Goal: Information Seeking & Learning: Learn about a topic

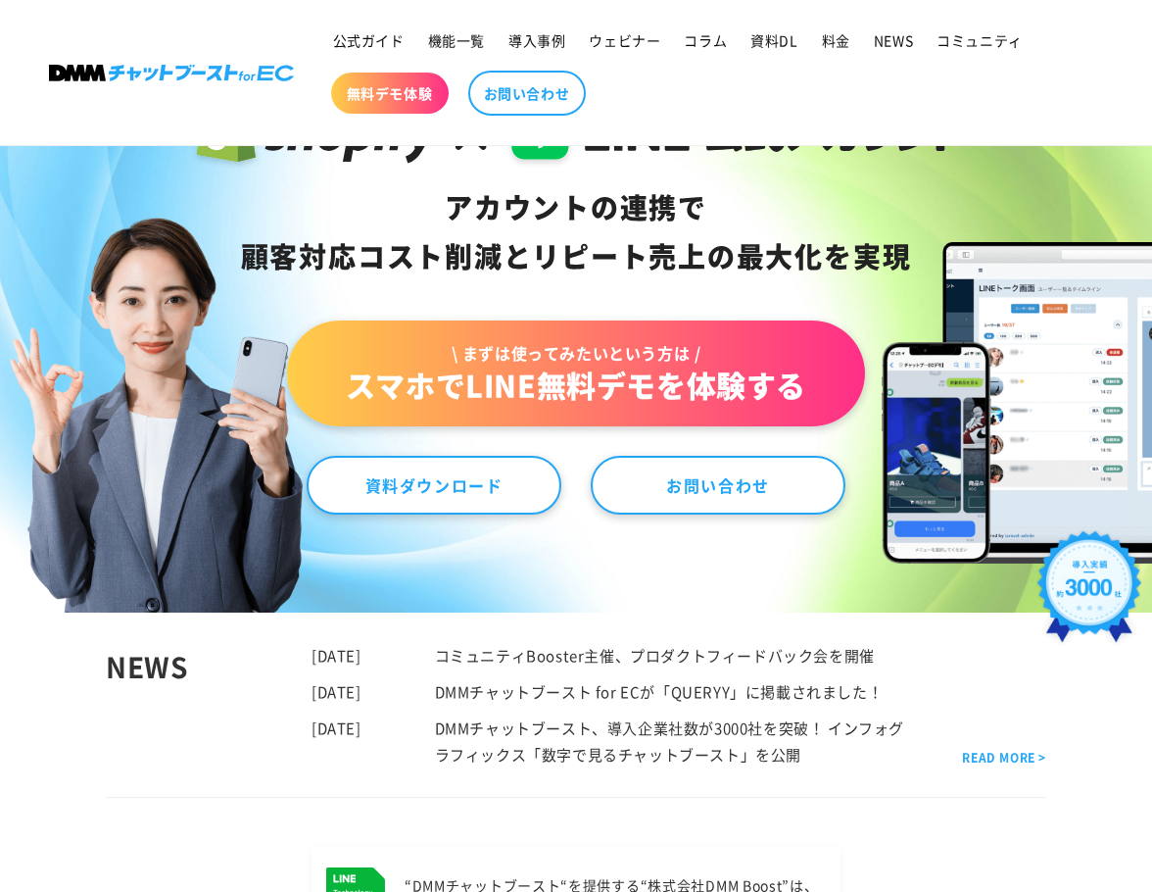
scroll to position [162, 0]
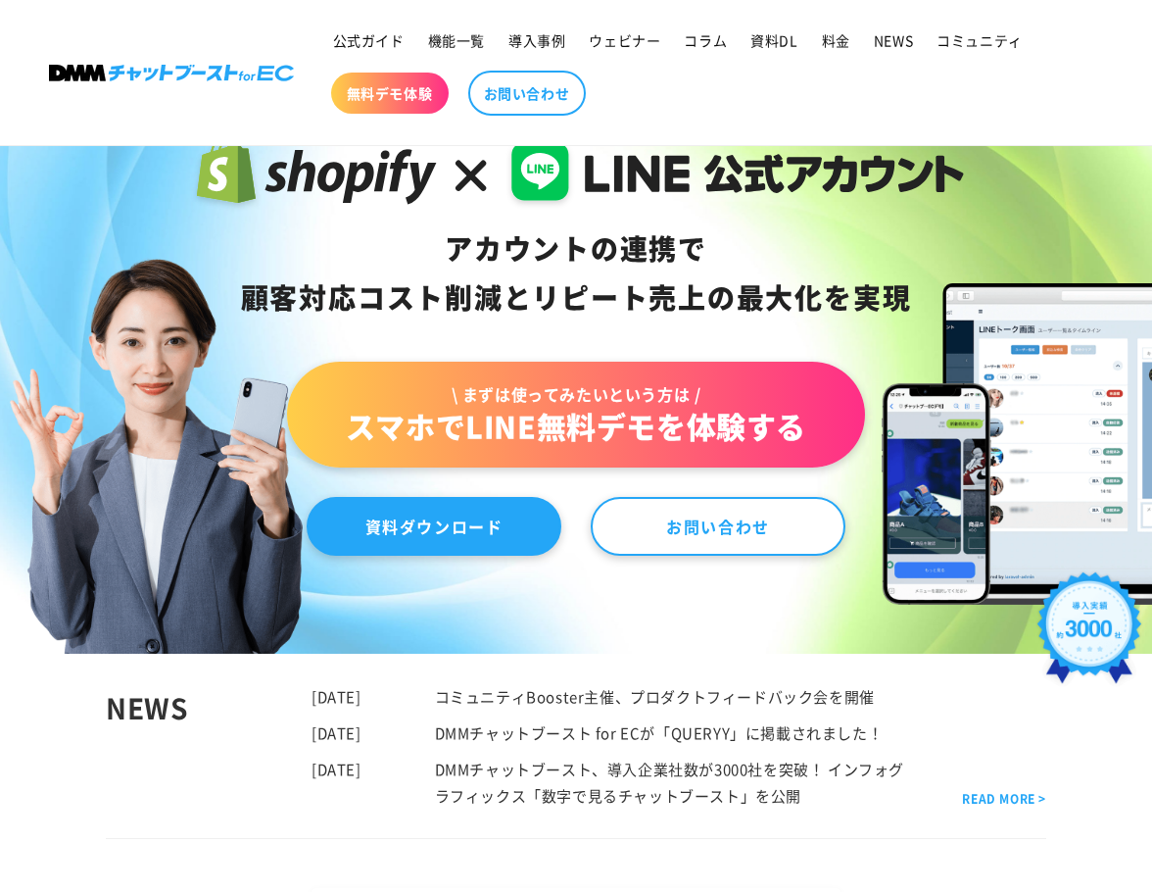
click at [439, 535] on link "資料ダウンロード" at bounding box center [434, 526] width 255 height 59
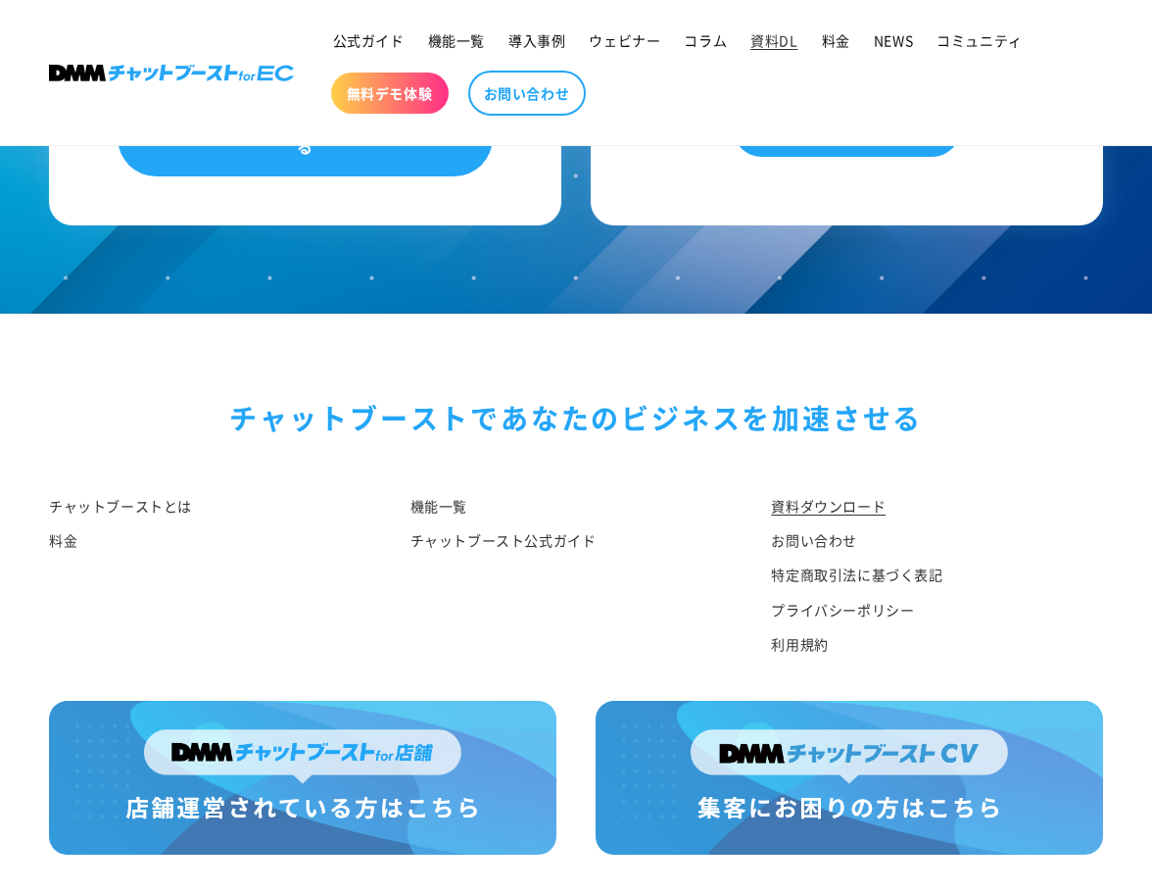
scroll to position [1927, 0]
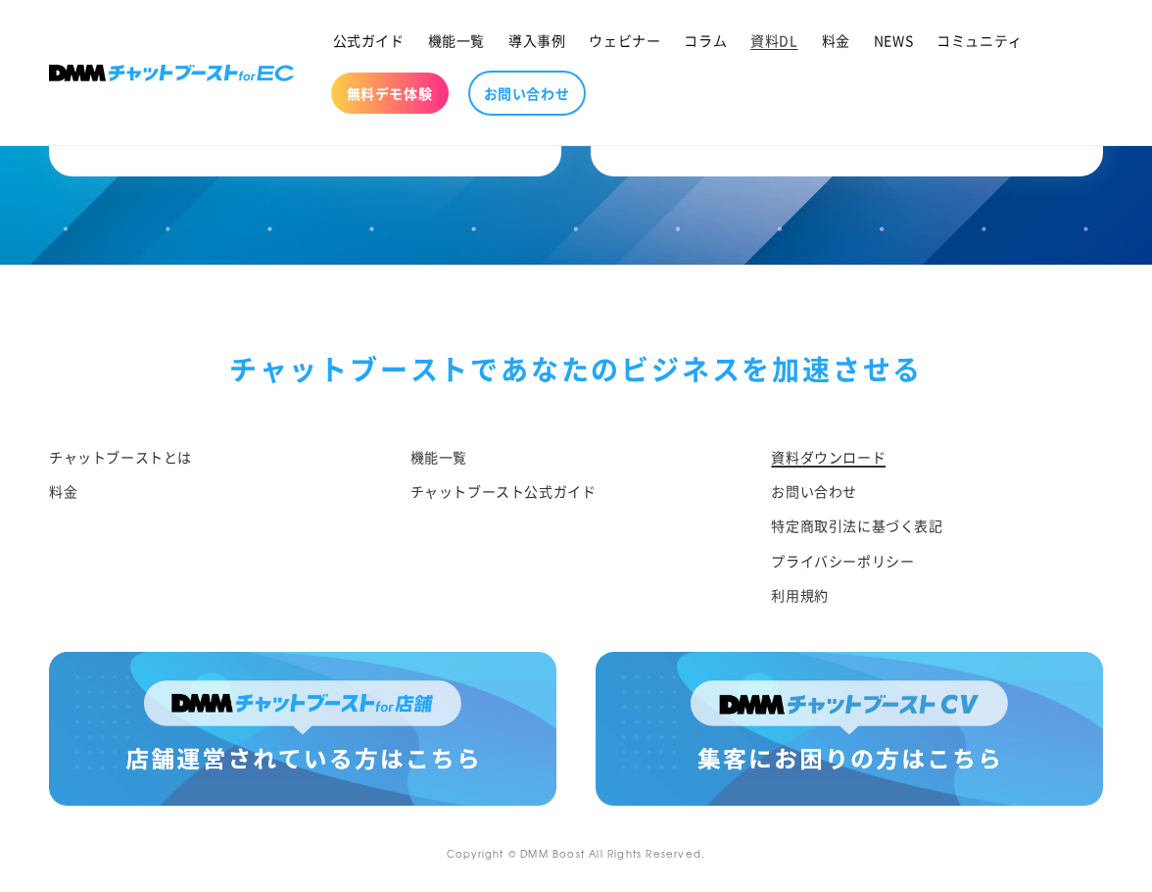
click at [795, 457] on link "資料ダウンロード" at bounding box center [828, 459] width 115 height 29
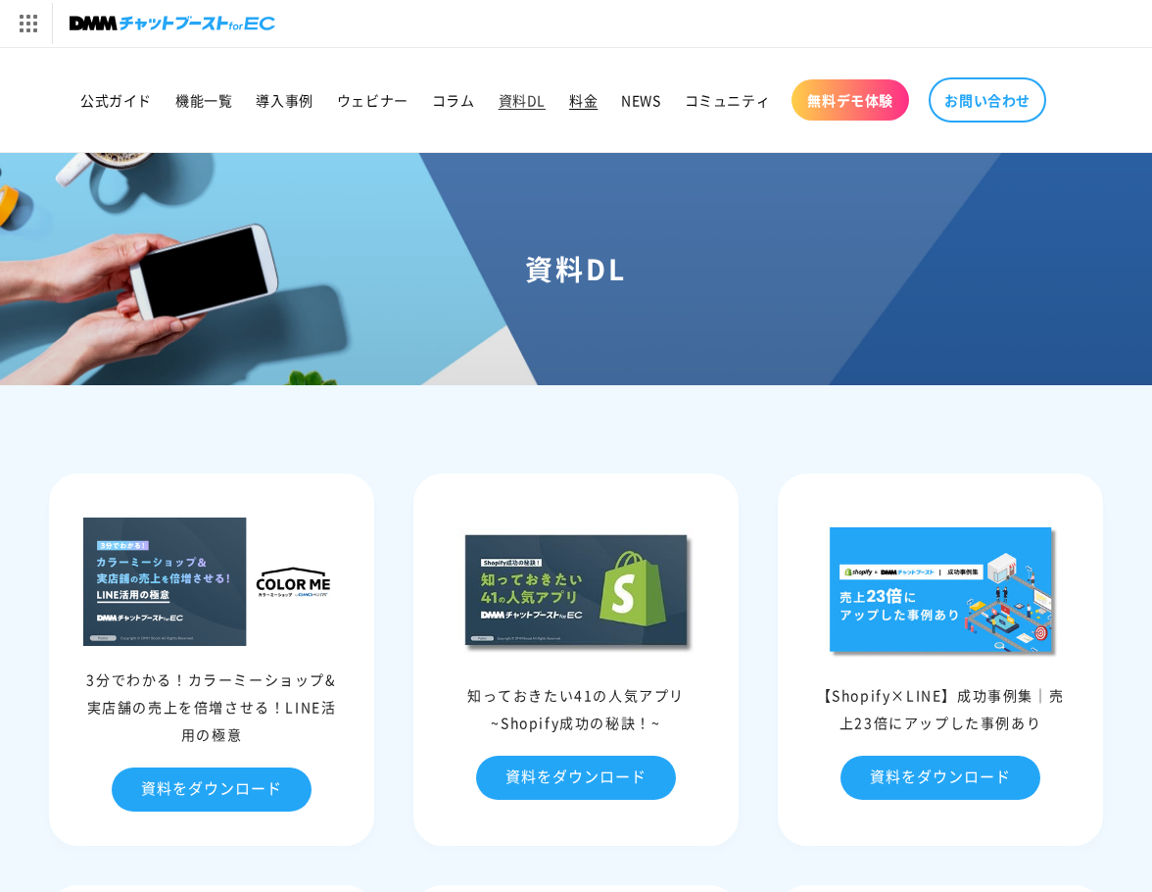
click at [587, 106] on span "料金" at bounding box center [583, 100] width 28 height 18
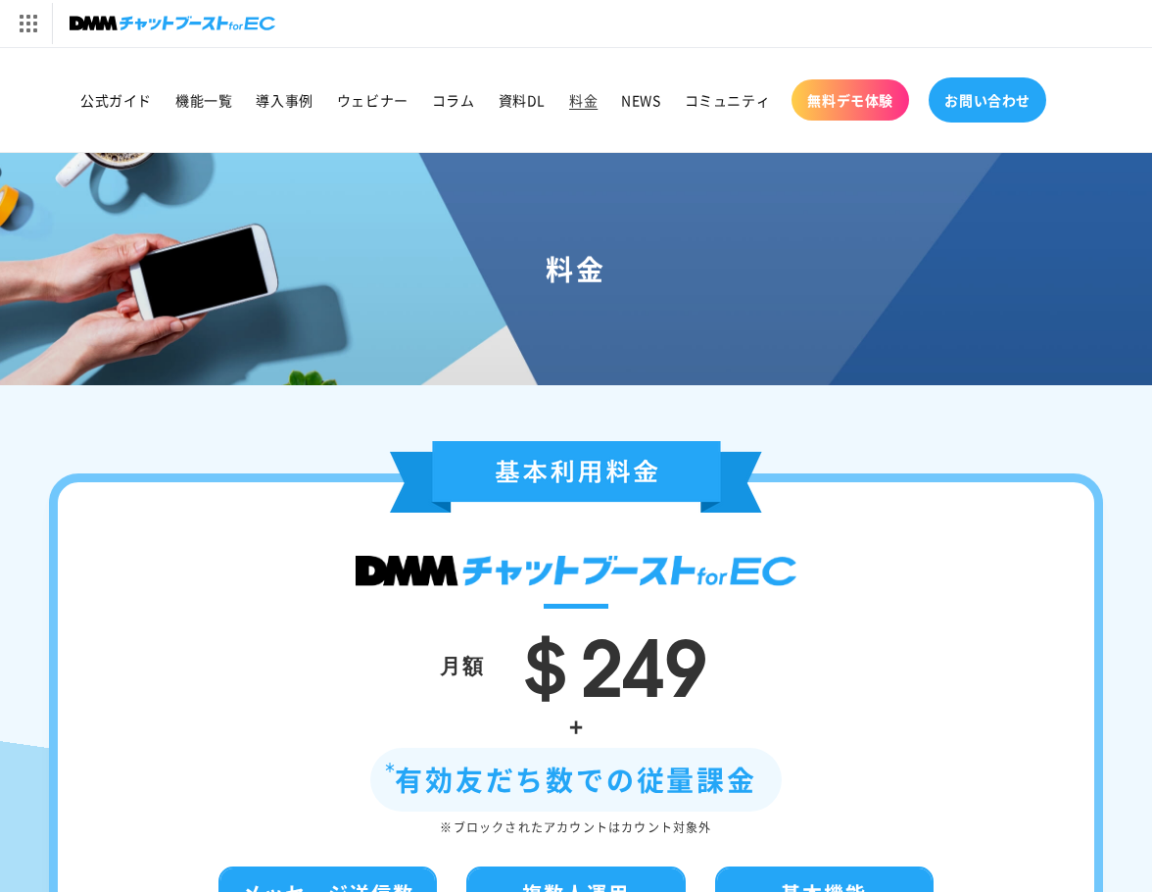
click at [968, 94] on span "お問い合わせ" at bounding box center [987, 100] width 86 height 18
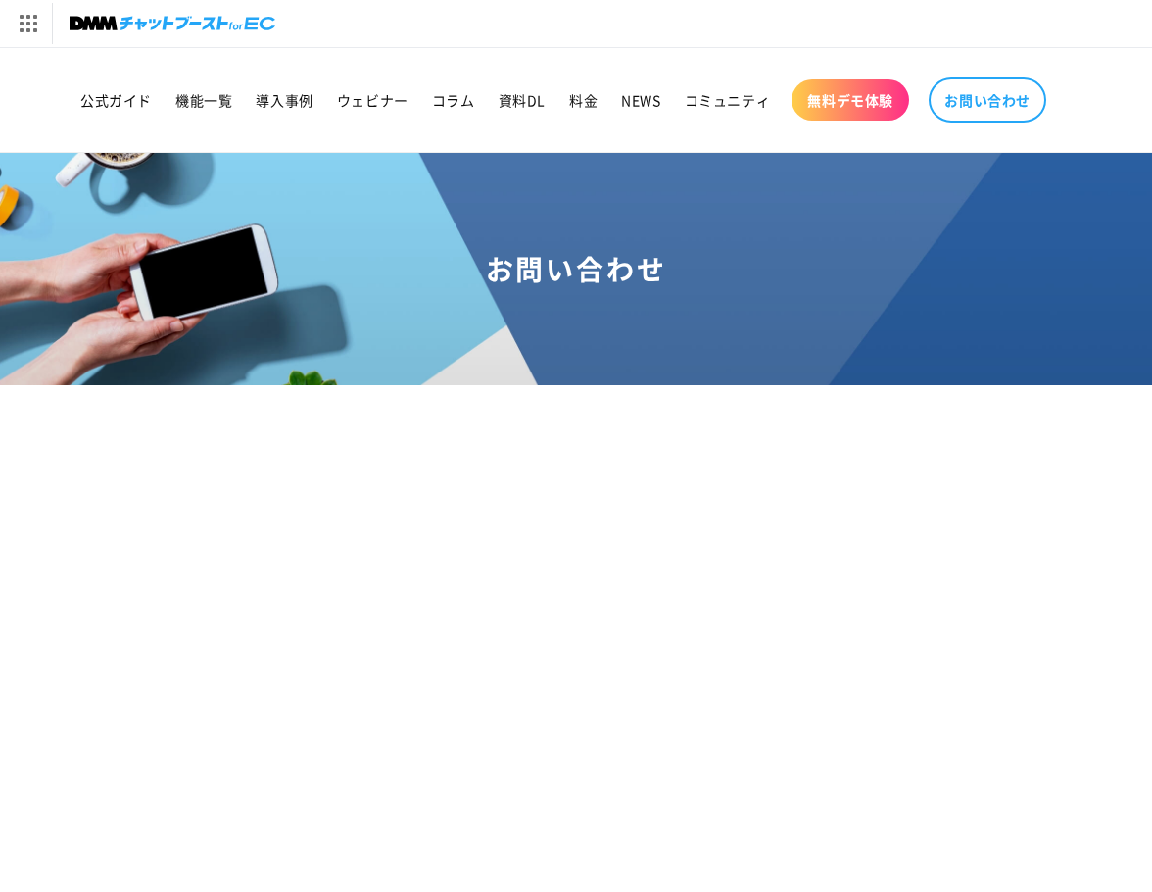
click at [837, 99] on span "無料デモ体験" at bounding box center [850, 100] width 86 height 18
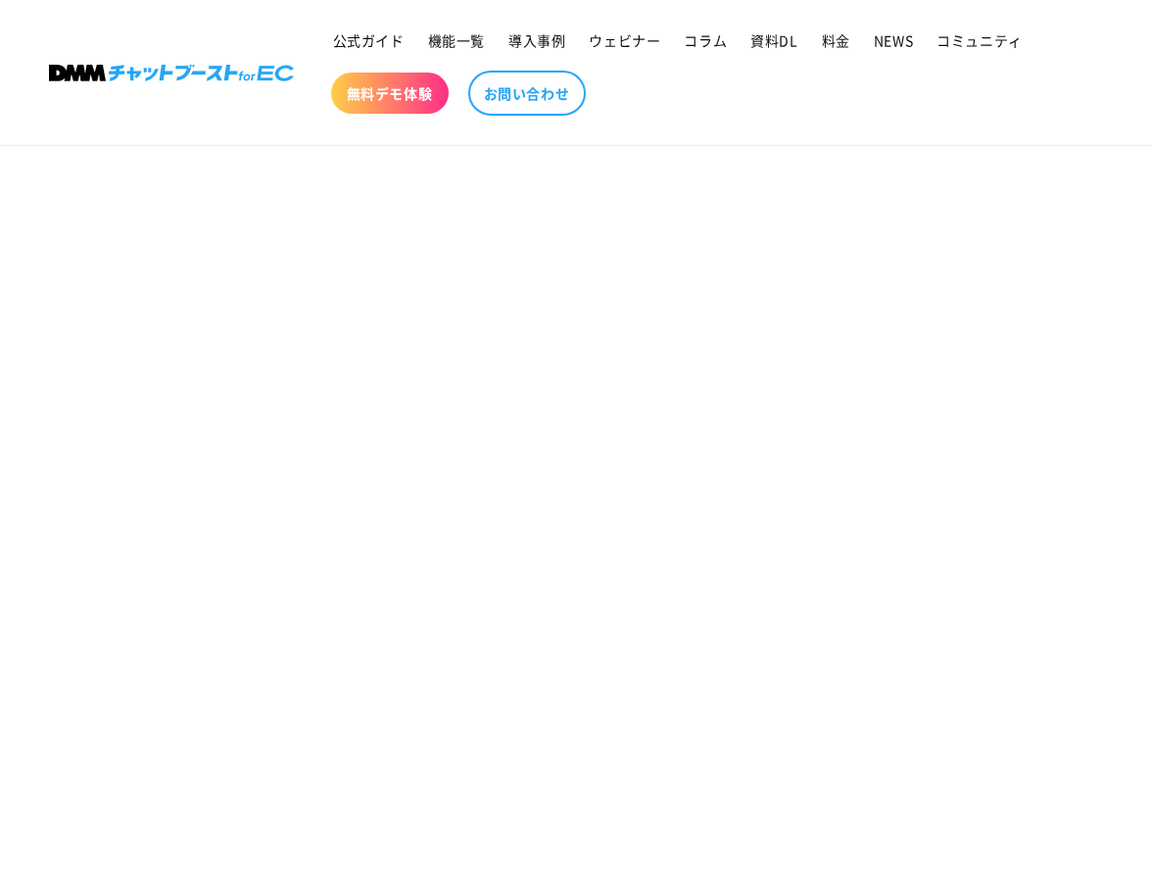
scroll to position [1143, 0]
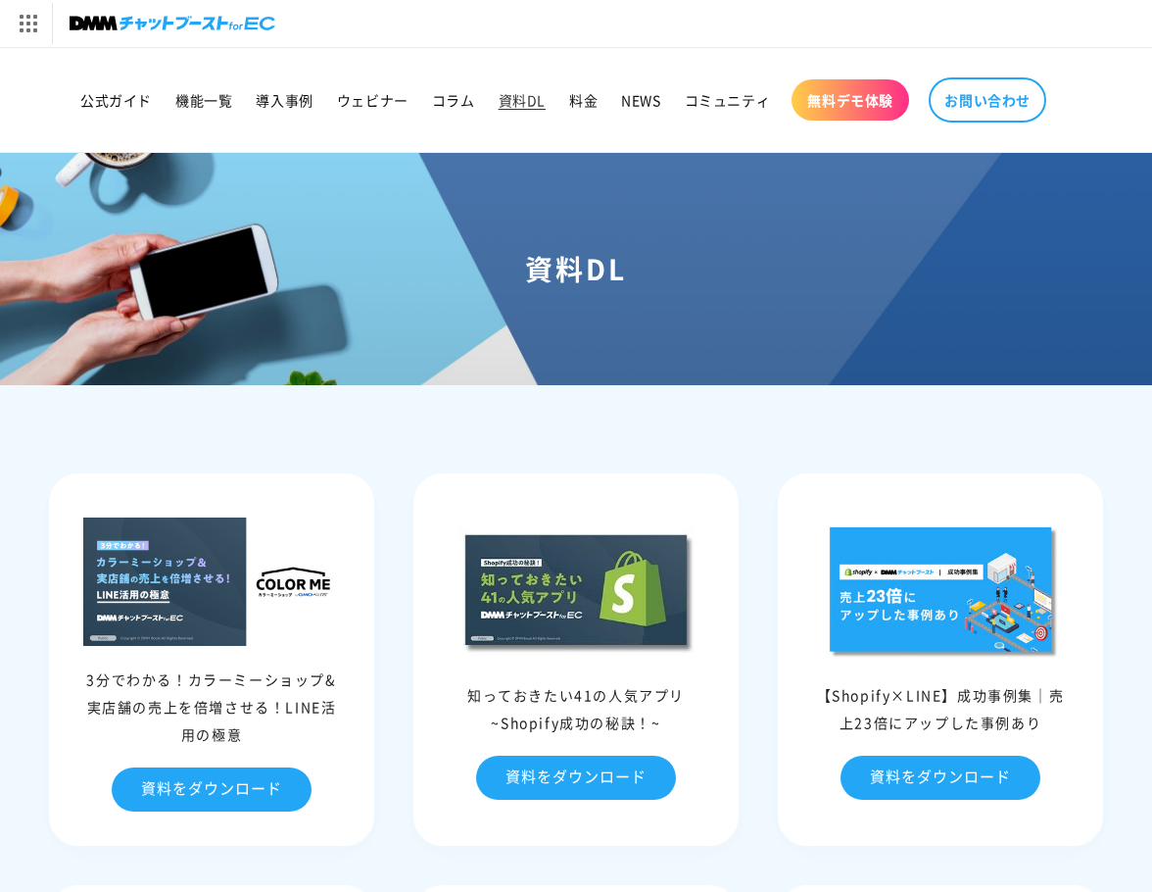
scroll to position [1901, 0]
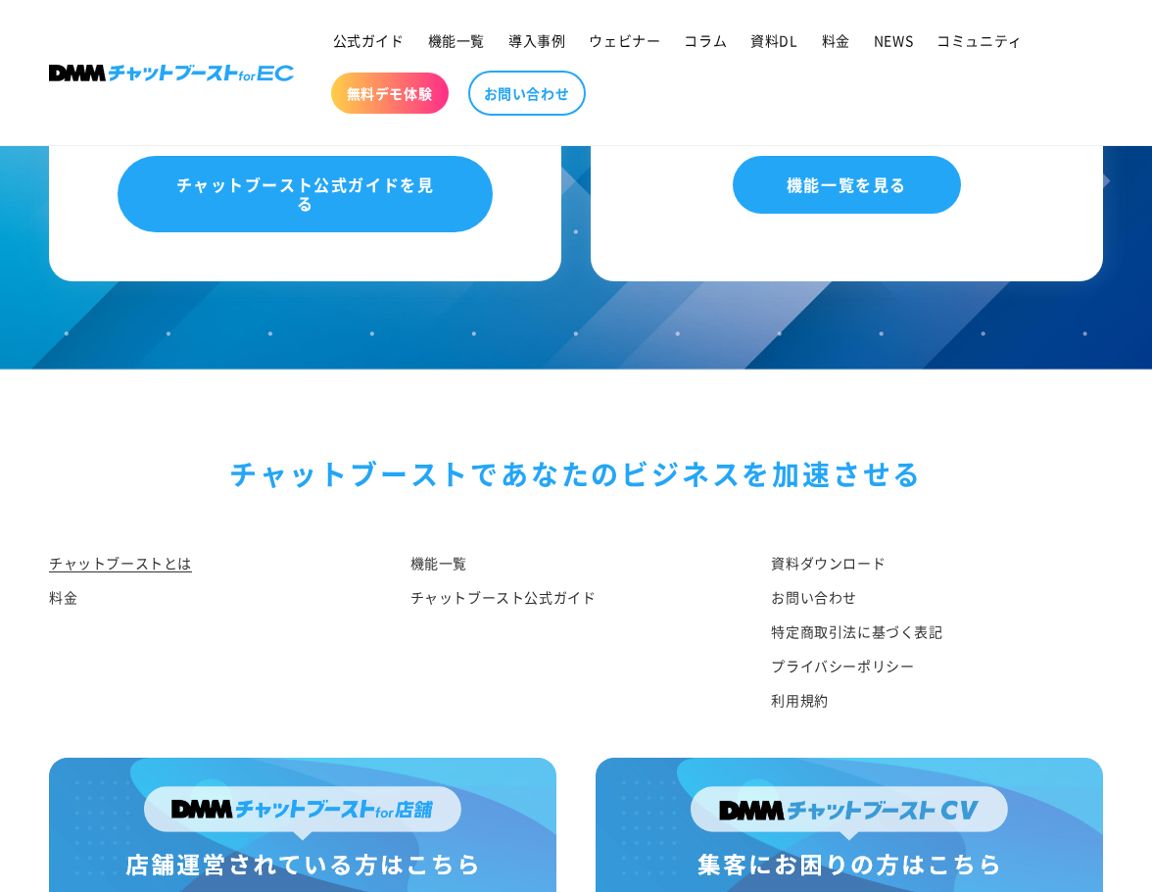
scroll to position [9965, 0]
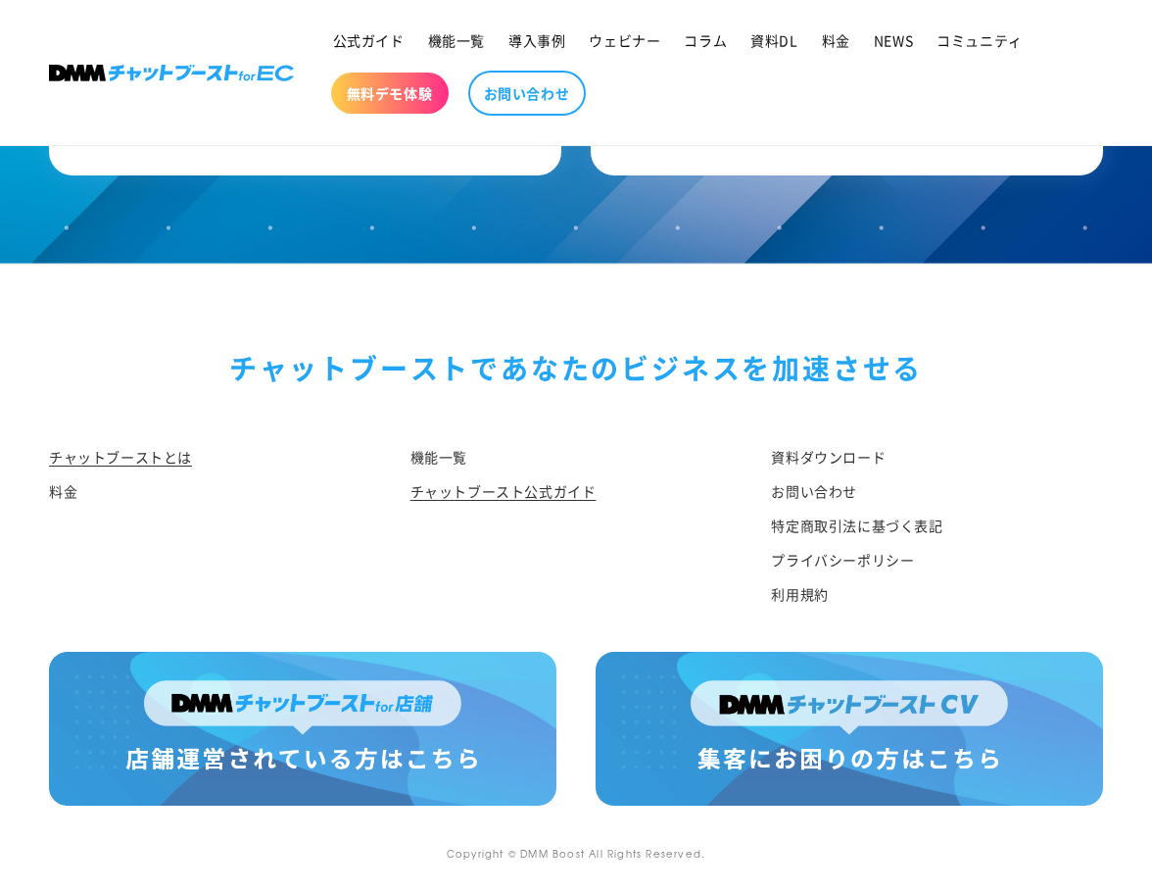
click at [460, 501] on link "チャットブースト公式ガイド" at bounding box center [504, 491] width 186 height 34
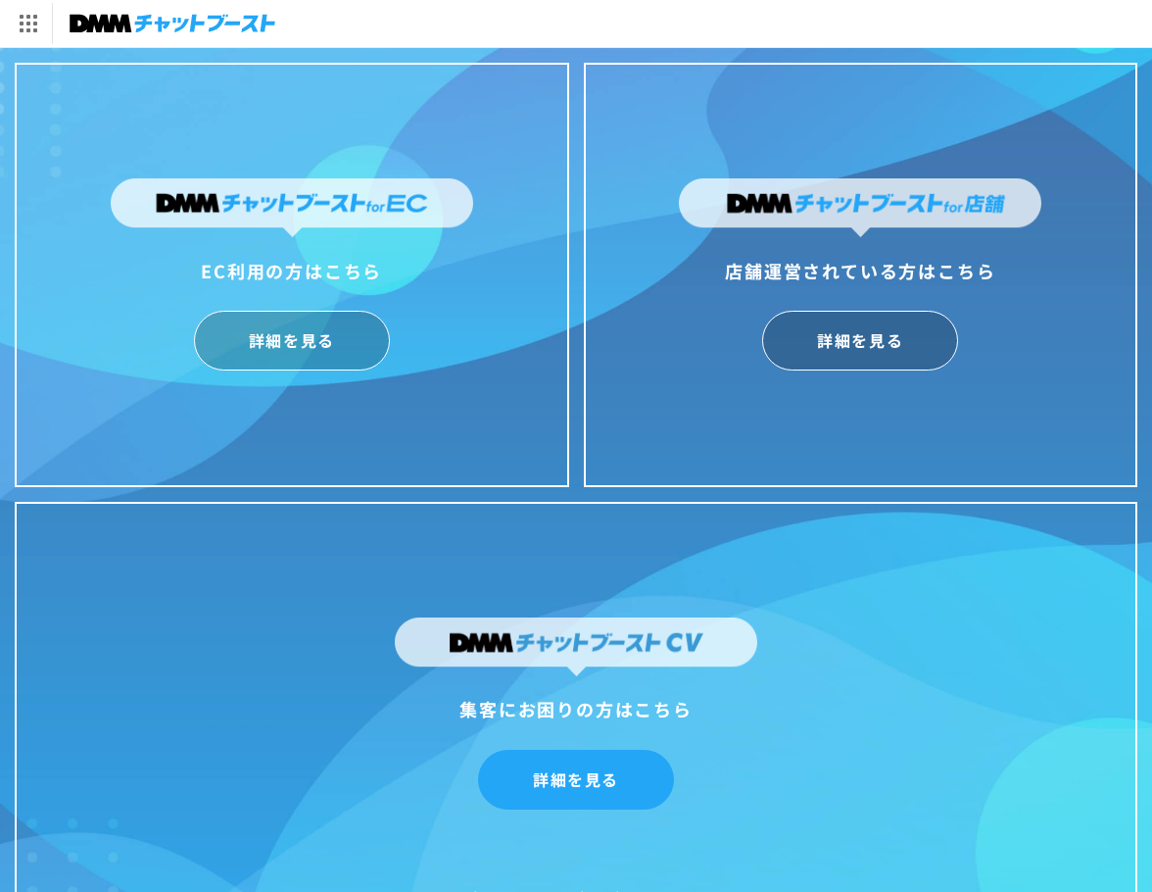
click at [573, 784] on link "詳細を見る" at bounding box center [576, 780] width 196 height 60
